Goal: Task Accomplishment & Management: Use online tool/utility

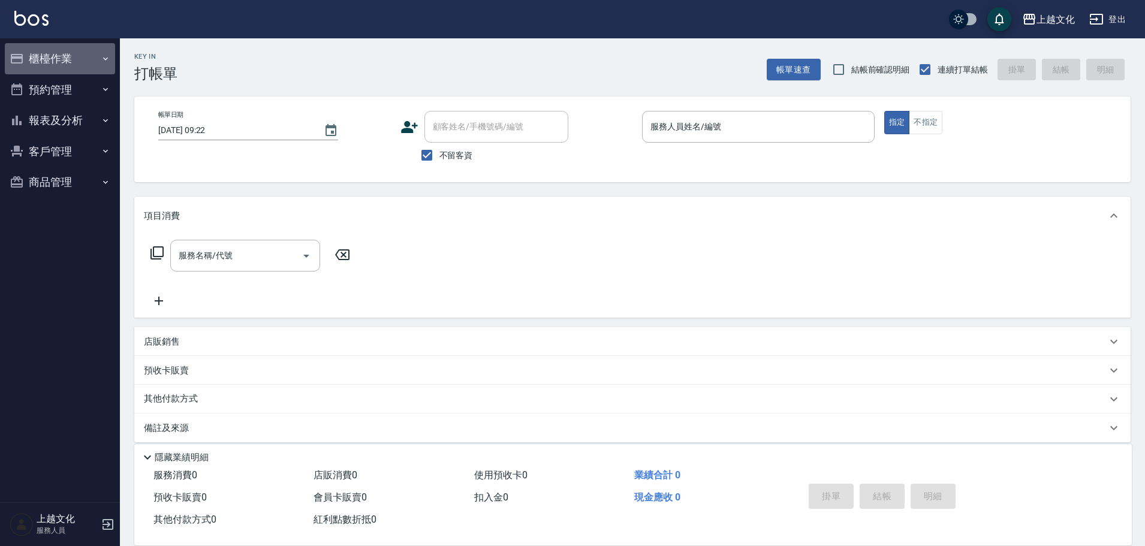
click at [47, 61] on button "櫃檯作業" at bounding box center [60, 58] width 110 height 31
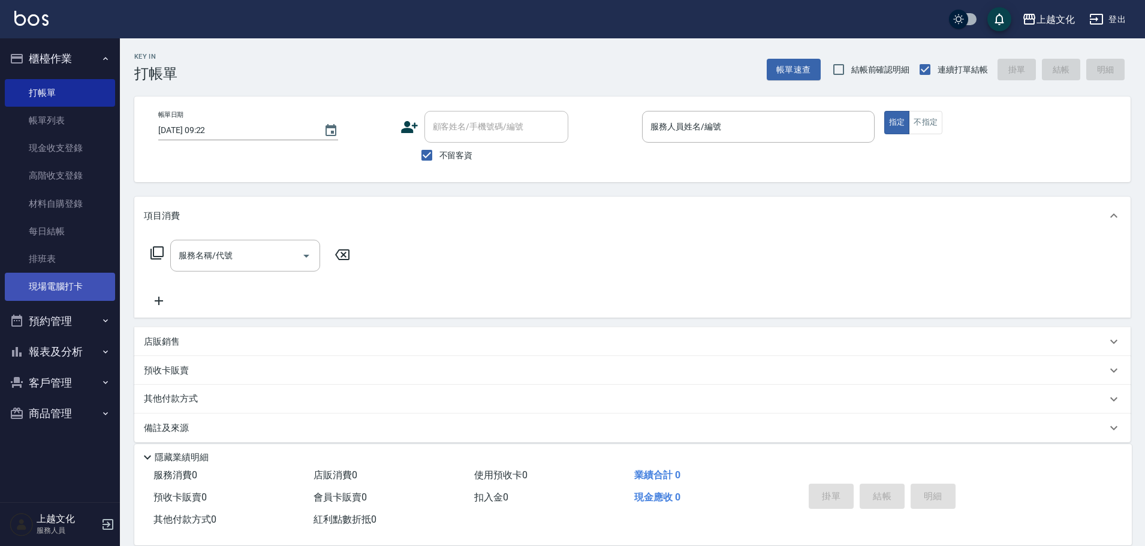
drag, startPoint x: 89, startPoint y: 282, endPoint x: 66, endPoint y: 271, distance: 25.2
click at [88, 282] on link "現場電腦打卡" at bounding box center [60, 287] width 110 height 28
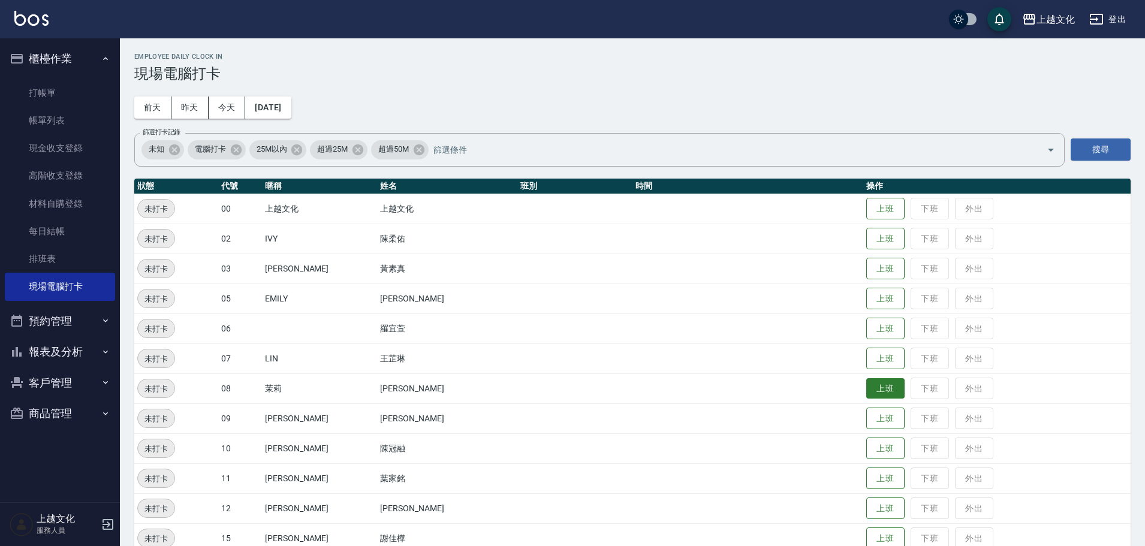
click at [877, 385] on button "上班" at bounding box center [886, 388] width 38 height 21
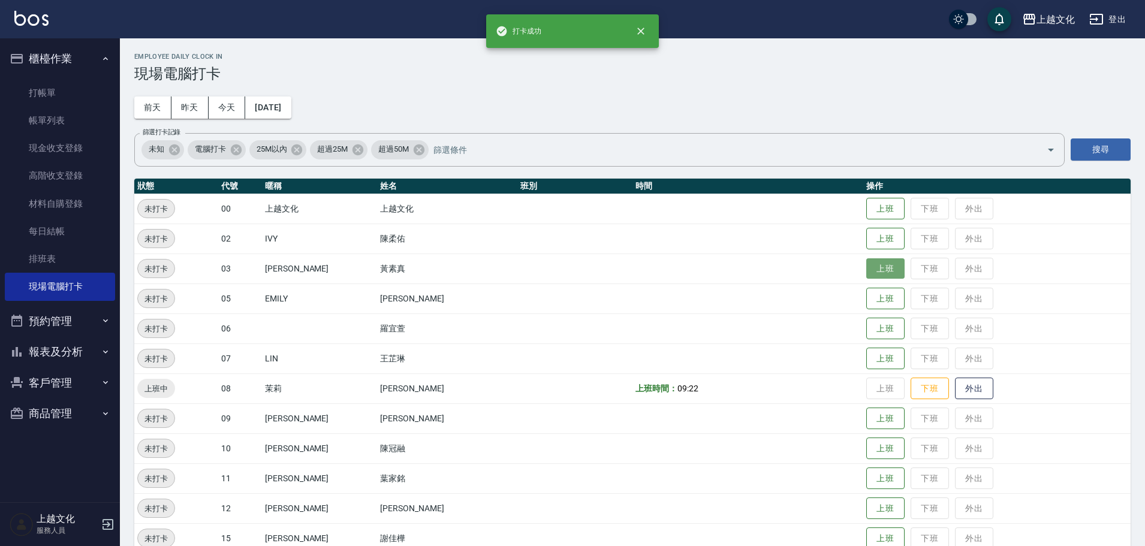
click at [875, 270] on button "上班" at bounding box center [886, 268] width 38 height 21
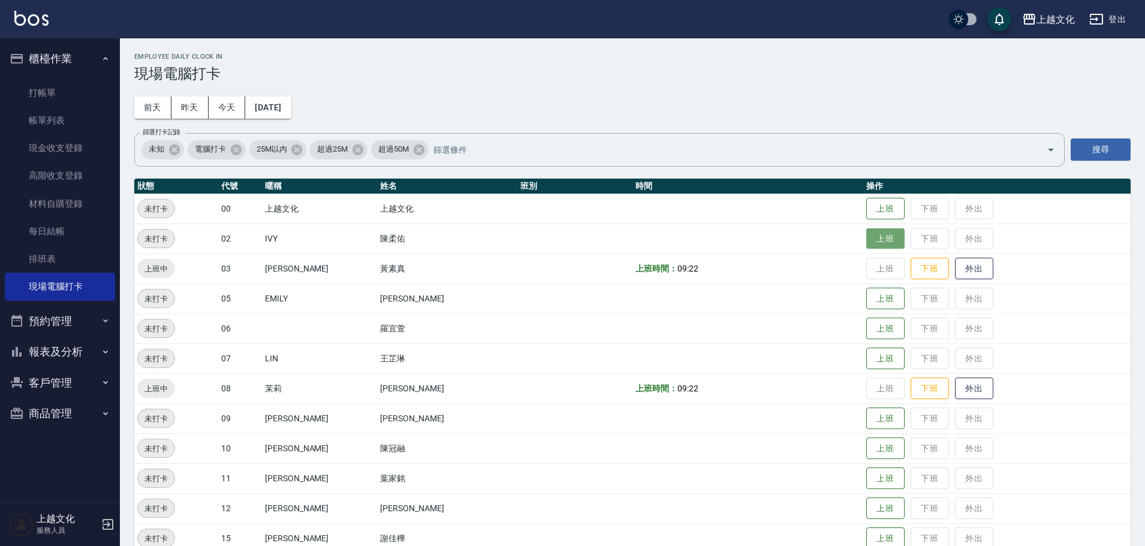
click at [867, 244] on button "上班" at bounding box center [886, 238] width 38 height 21
click at [869, 305] on button "上班" at bounding box center [886, 298] width 38 height 21
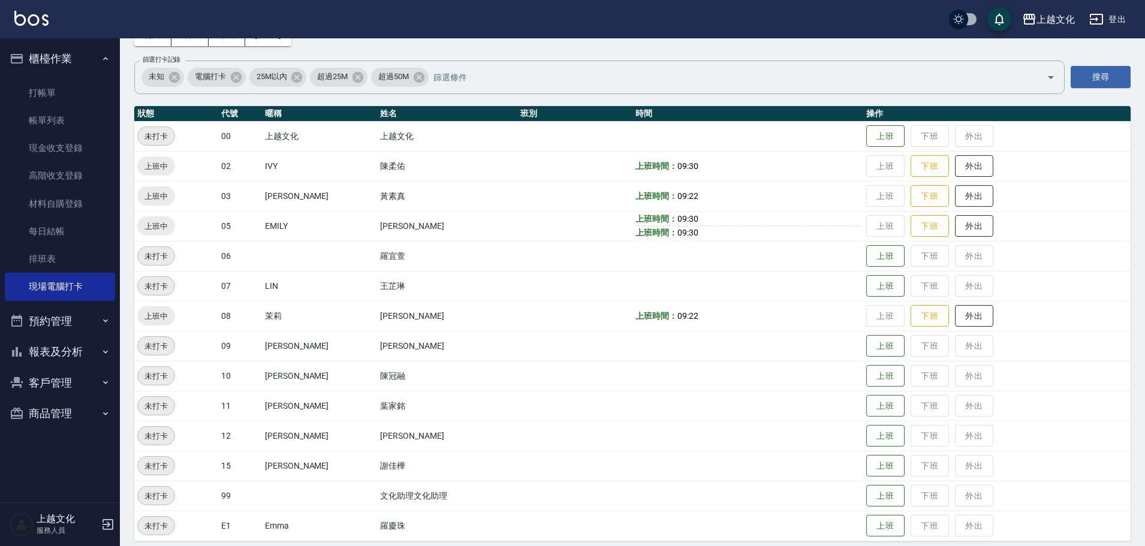
scroll to position [82, 0]
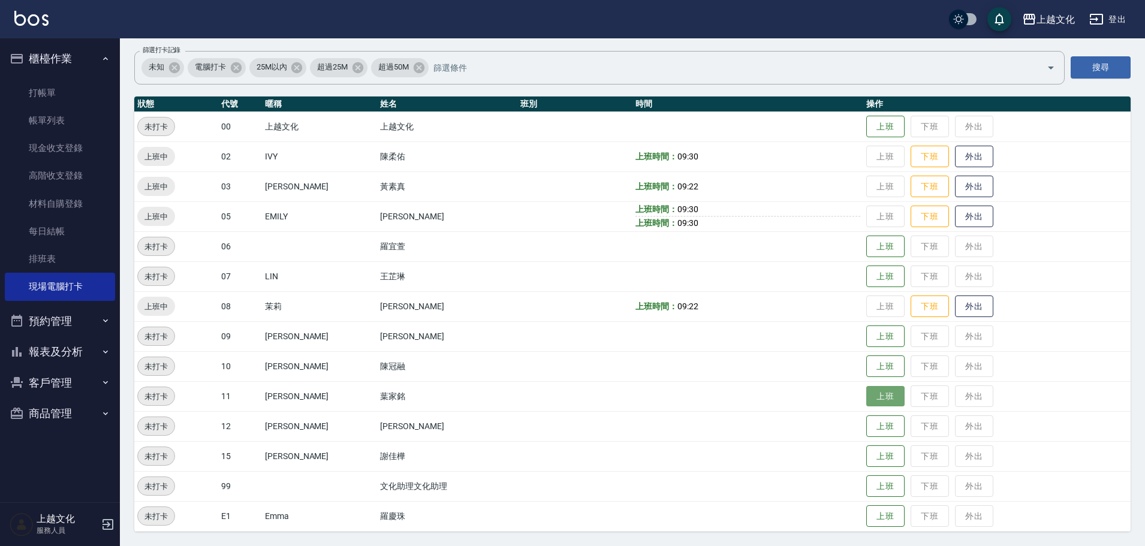
click at [870, 397] on button "上班" at bounding box center [886, 396] width 38 height 21
